Goal: Transaction & Acquisition: Book appointment/travel/reservation

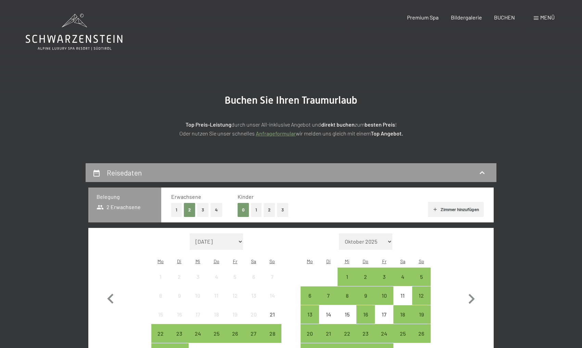
click at [215, 212] on button "4" at bounding box center [217, 210] width 12 height 14
click at [258, 211] on button "1" at bounding box center [256, 210] width 11 height 14
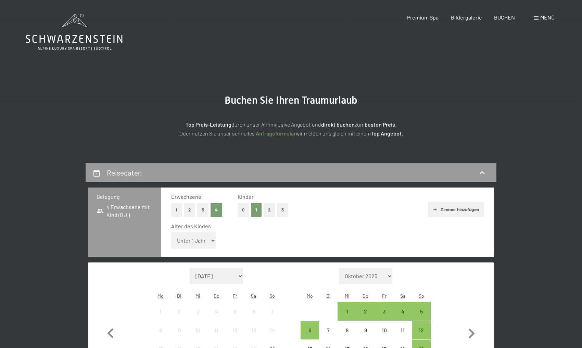
select select "8"
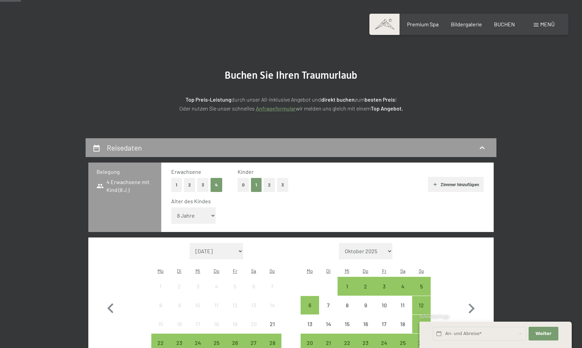
scroll to position [72, 0]
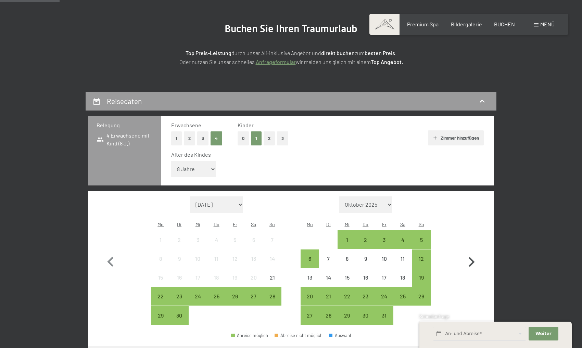
click at [470, 252] on icon "button" at bounding box center [472, 262] width 20 height 20
select select "[DATE]"
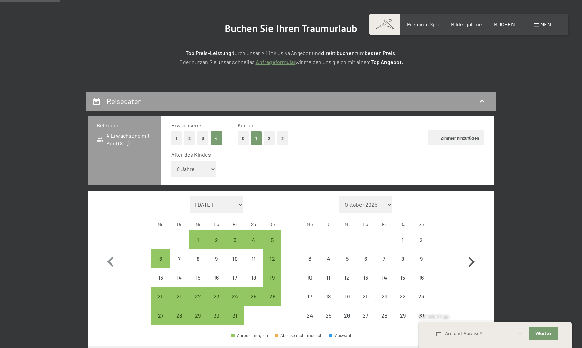
click at [470, 252] on icon "button" at bounding box center [472, 262] width 20 height 20
select select "[DATE]"
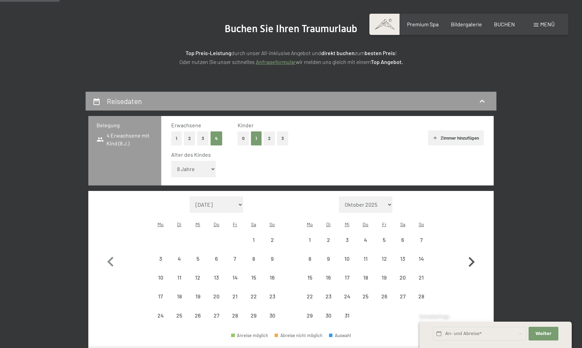
select select "[DATE]"
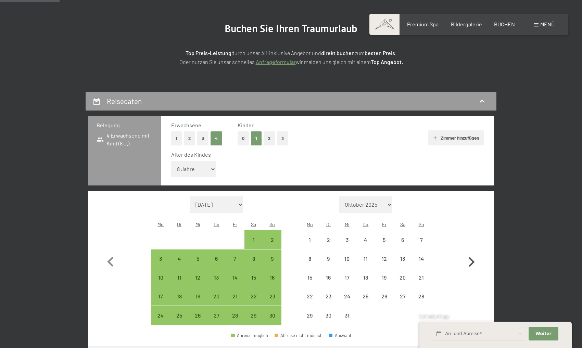
select select "[DATE]"
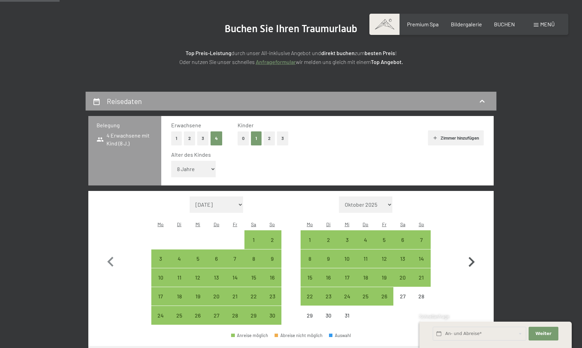
click at [470, 252] on icon "button" at bounding box center [472, 262] width 20 height 20
select select "[DATE]"
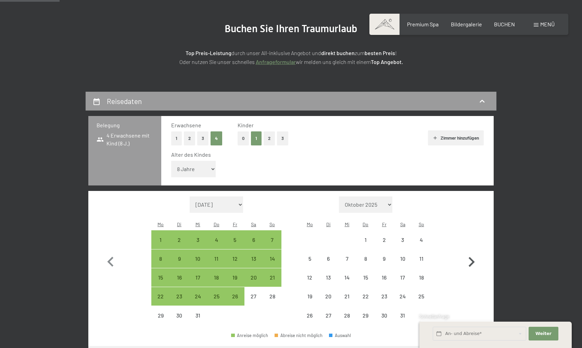
click at [470, 252] on icon "button" at bounding box center [472, 262] width 20 height 20
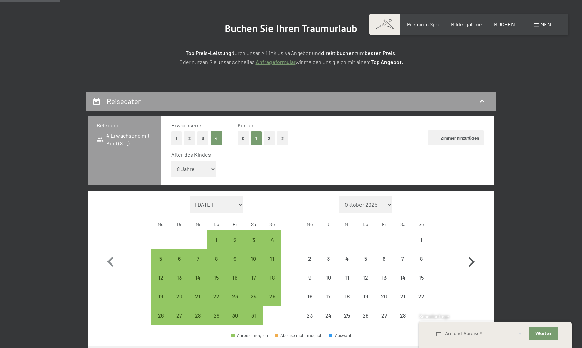
select select "[DATE]"
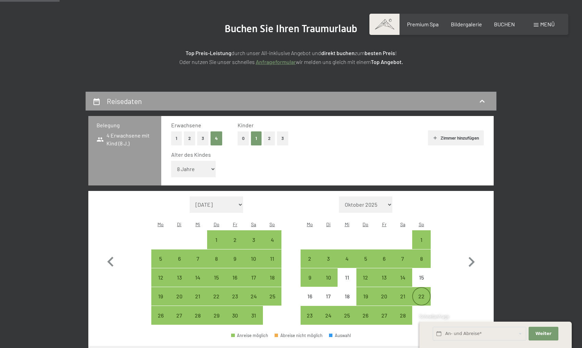
click at [422, 294] on div "22" at bounding box center [421, 302] width 17 height 17
select select "[DATE]"
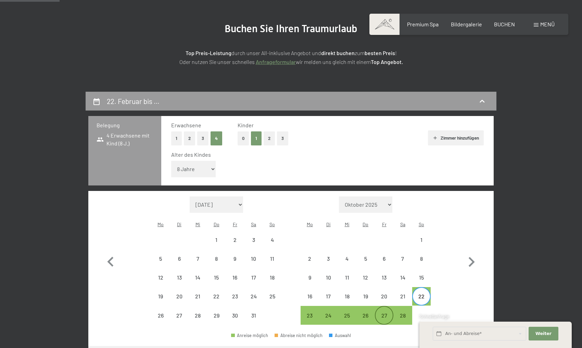
click at [388, 313] on div "27" at bounding box center [384, 321] width 17 height 17
select select "[DATE]"
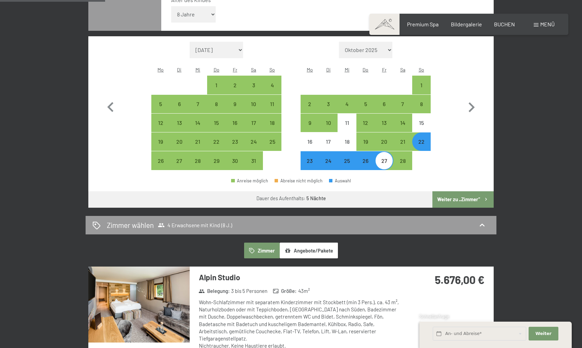
scroll to position [330, 0]
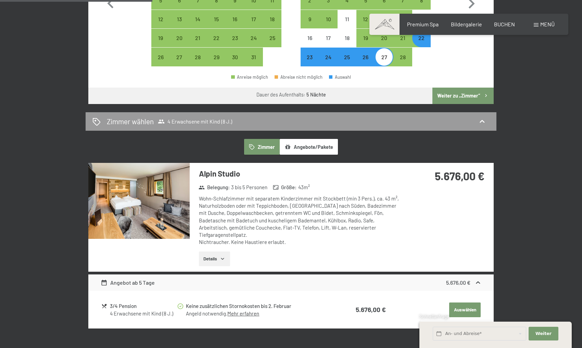
click at [164, 180] on img at bounding box center [138, 201] width 101 height 76
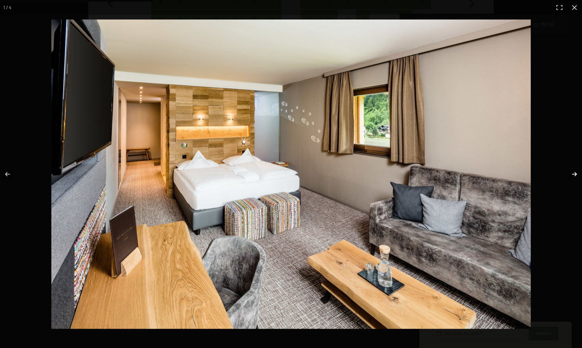
click at [573, 176] on button "button" at bounding box center [570, 174] width 24 height 34
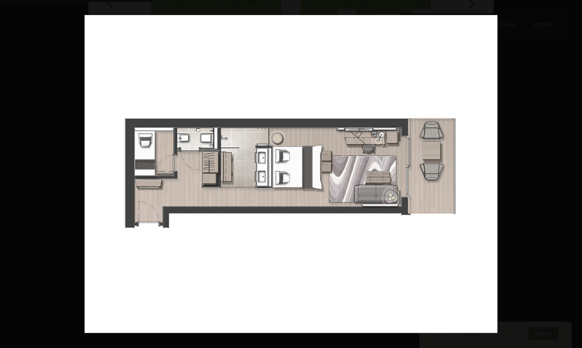
click at [573, 176] on button "button" at bounding box center [570, 174] width 24 height 34
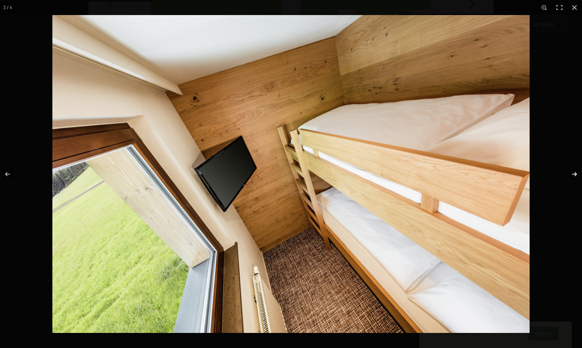
click at [574, 174] on button "button" at bounding box center [570, 174] width 24 height 34
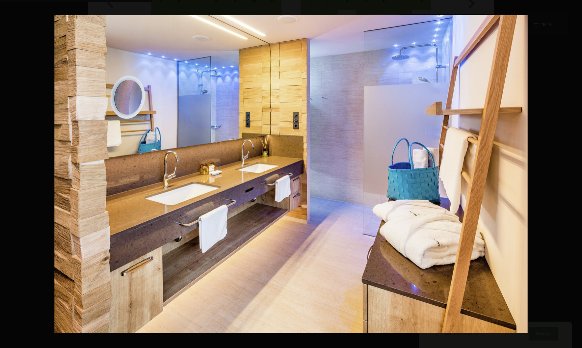
click at [574, 174] on button "button" at bounding box center [570, 174] width 24 height 34
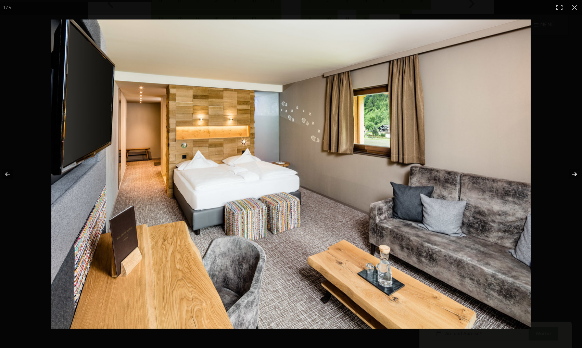
click at [574, 176] on button "button" at bounding box center [570, 174] width 24 height 34
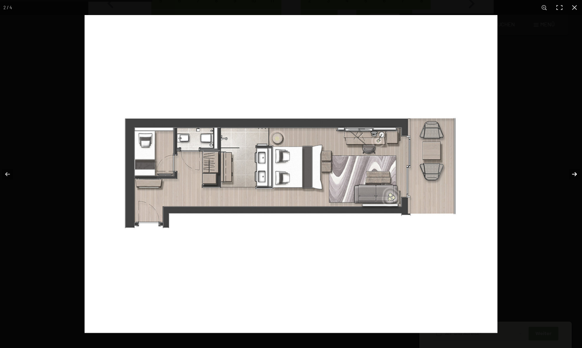
click at [574, 176] on button "button" at bounding box center [570, 174] width 24 height 34
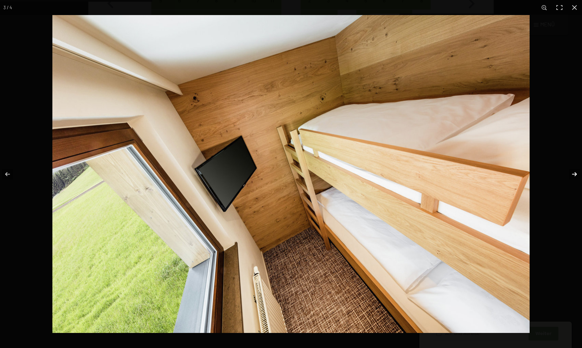
click at [574, 176] on button "button" at bounding box center [570, 174] width 24 height 34
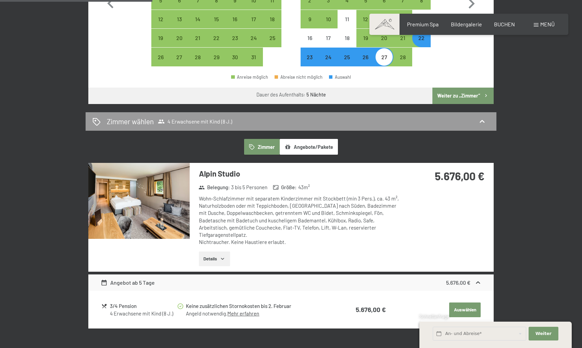
click at [0, 0] on button "button" at bounding box center [0, 0] width 0 height 0
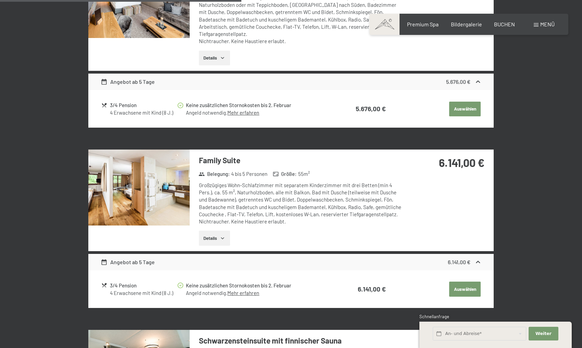
scroll to position [549, 0]
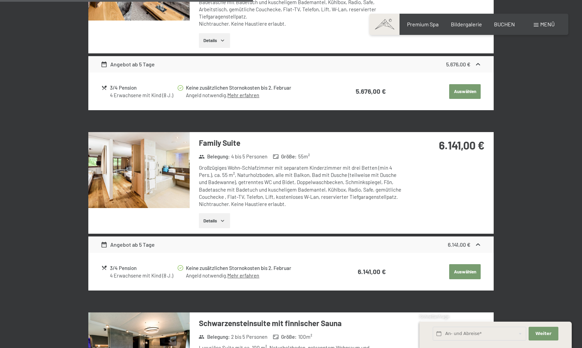
click at [142, 154] on img at bounding box center [138, 170] width 101 height 76
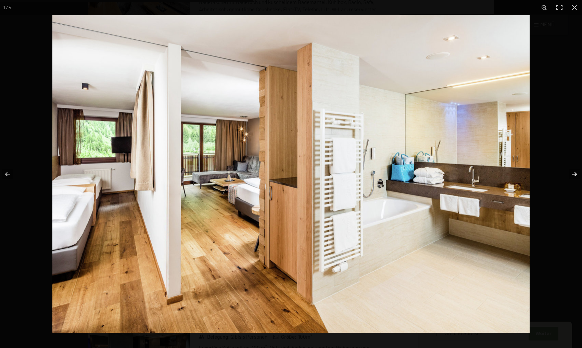
click at [574, 175] on button "button" at bounding box center [570, 174] width 24 height 34
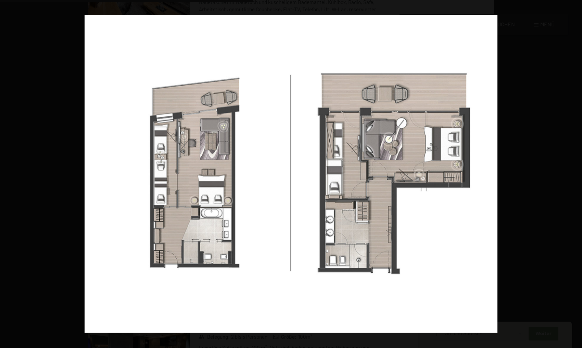
click at [574, 175] on button "button" at bounding box center [570, 174] width 24 height 34
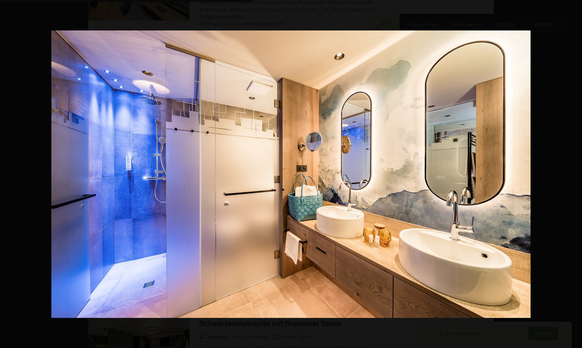
click at [574, 175] on button "button" at bounding box center [570, 174] width 24 height 34
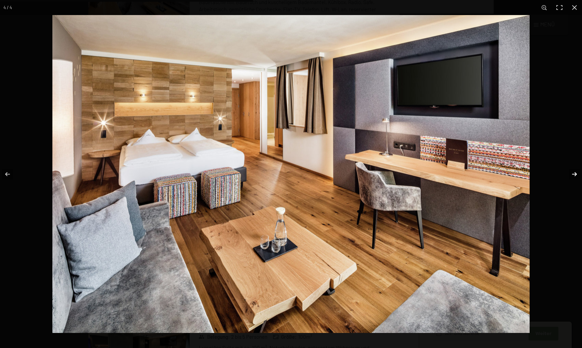
click at [575, 175] on button "button" at bounding box center [570, 174] width 24 height 34
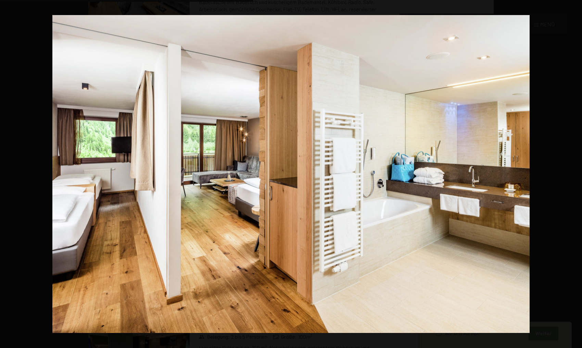
click at [575, 175] on button "button" at bounding box center [570, 174] width 24 height 34
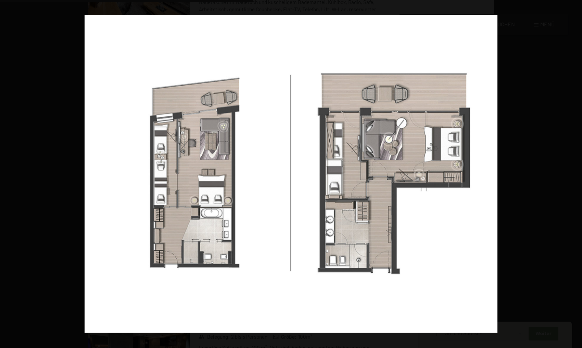
click at [575, 175] on button "button" at bounding box center [570, 174] width 24 height 34
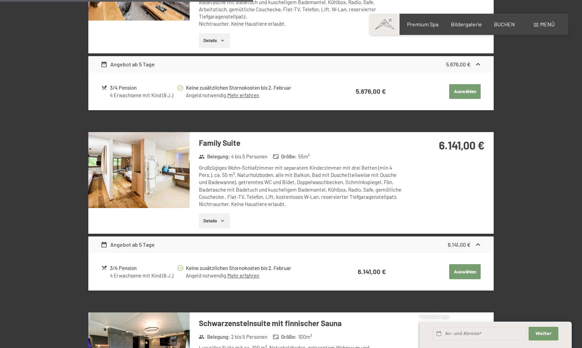
click at [0, 0] on button "button" at bounding box center [0, 0] width 0 height 0
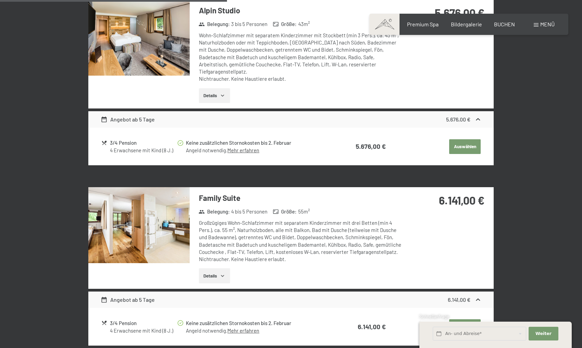
scroll to position [440, 0]
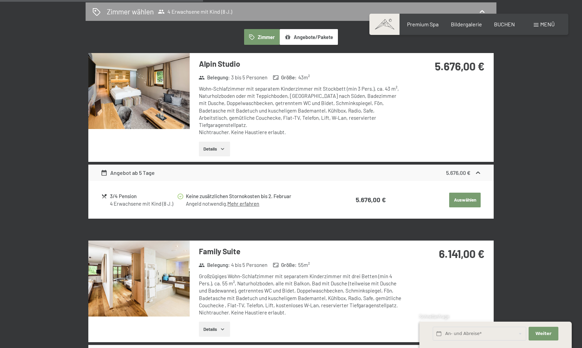
click at [223, 146] on icon "button" at bounding box center [222, 148] width 5 height 5
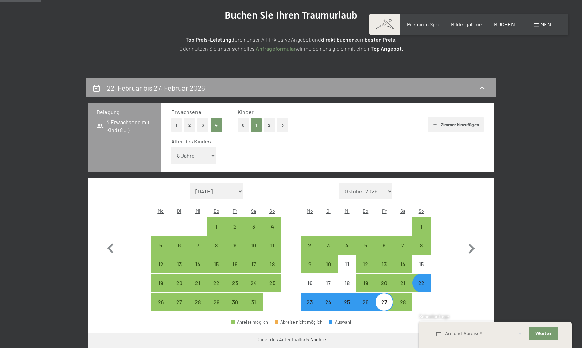
scroll to position [63, 0]
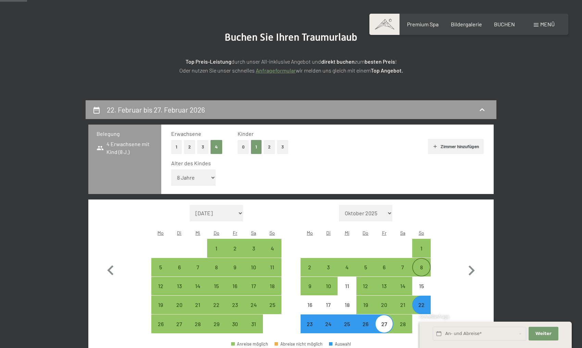
click at [422, 265] on div "8" at bounding box center [421, 273] width 17 height 17
select select "[DATE]"
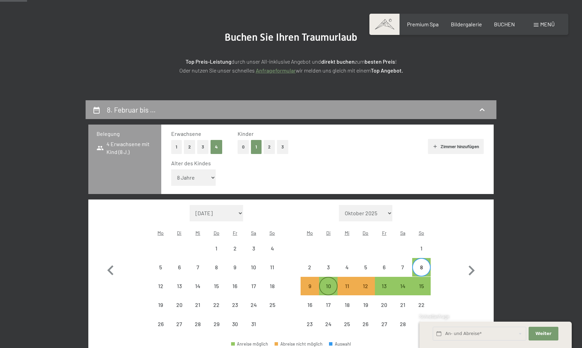
click at [332, 284] on div "10" at bounding box center [328, 292] width 17 height 17
select select "[DATE]"
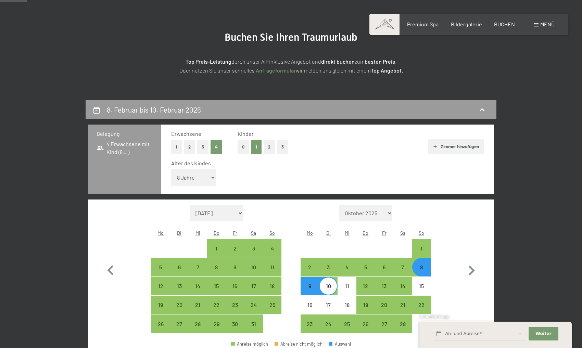
click at [420, 265] on div "8" at bounding box center [421, 273] width 17 height 17
select select "[DATE]"
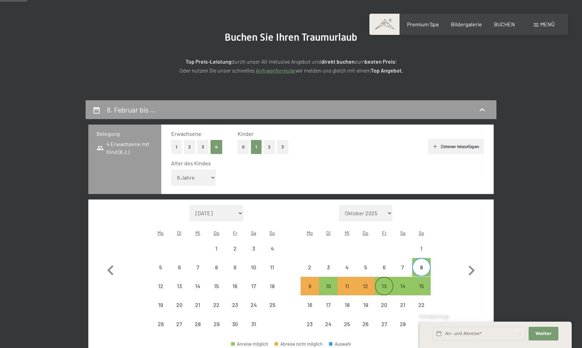
click at [386, 284] on div "13" at bounding box center [384, 292] width 17 height 17
select select "[DATE]"
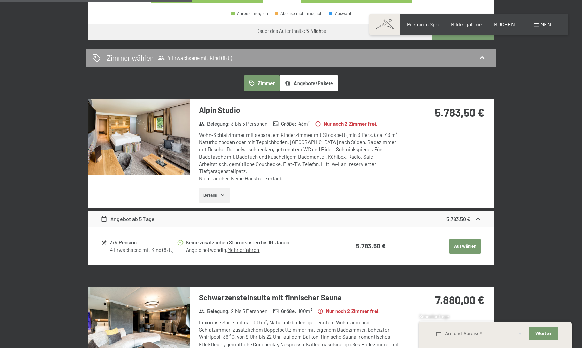
scroll to position [358, 0]
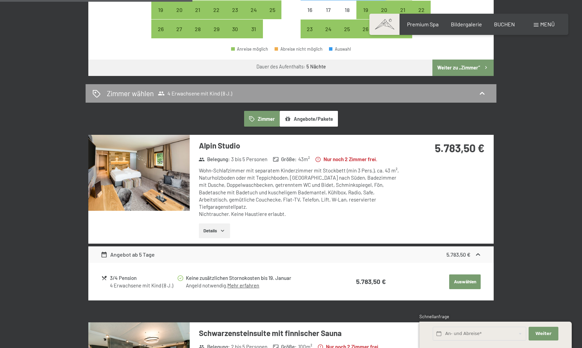
click at [175, 169] on img at bounding box center [138, 173] width 101 height 76
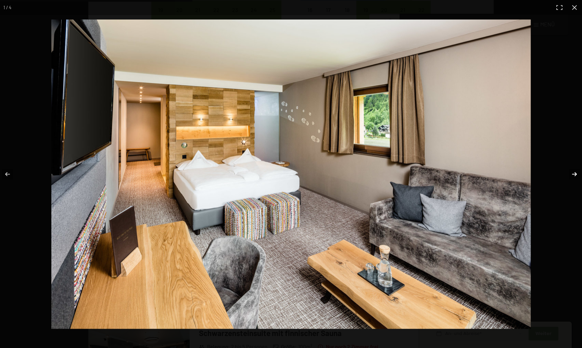
click at [576, 173] on button "button" at bounding box center [570, 174] width 24 height 34
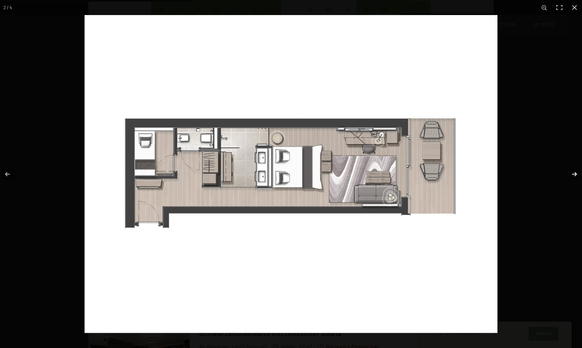
click at [576, 173] on button "button" at bounding box center [570, 174] width 24 height 34
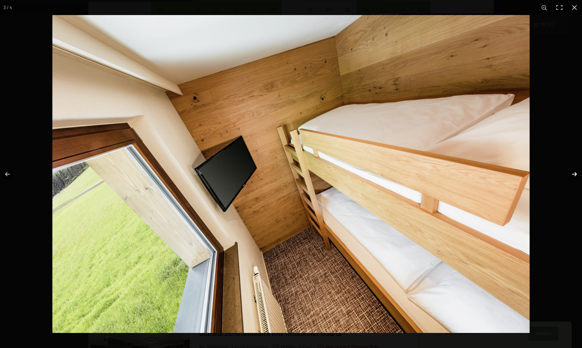
click at [576, 173] on button "button" at bounding box center [570, 174] width 24 height 34
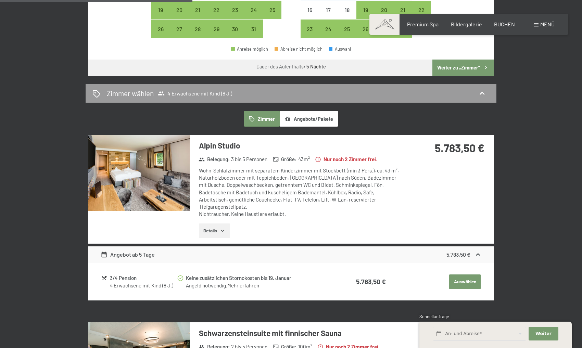
click at [0, 0] on button "button" at bounding box center [0, 0] width 0 height 0
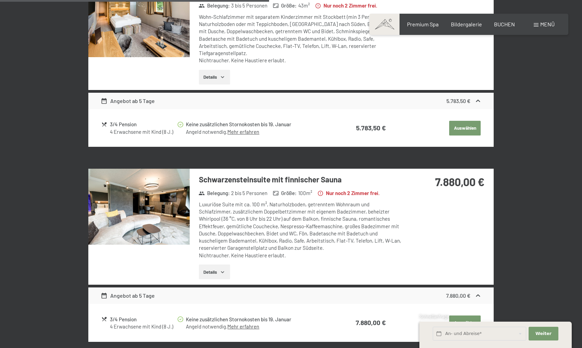
scroll to position [568, 0]
